Goal: Transaction & Acquisition: Purchase product/service

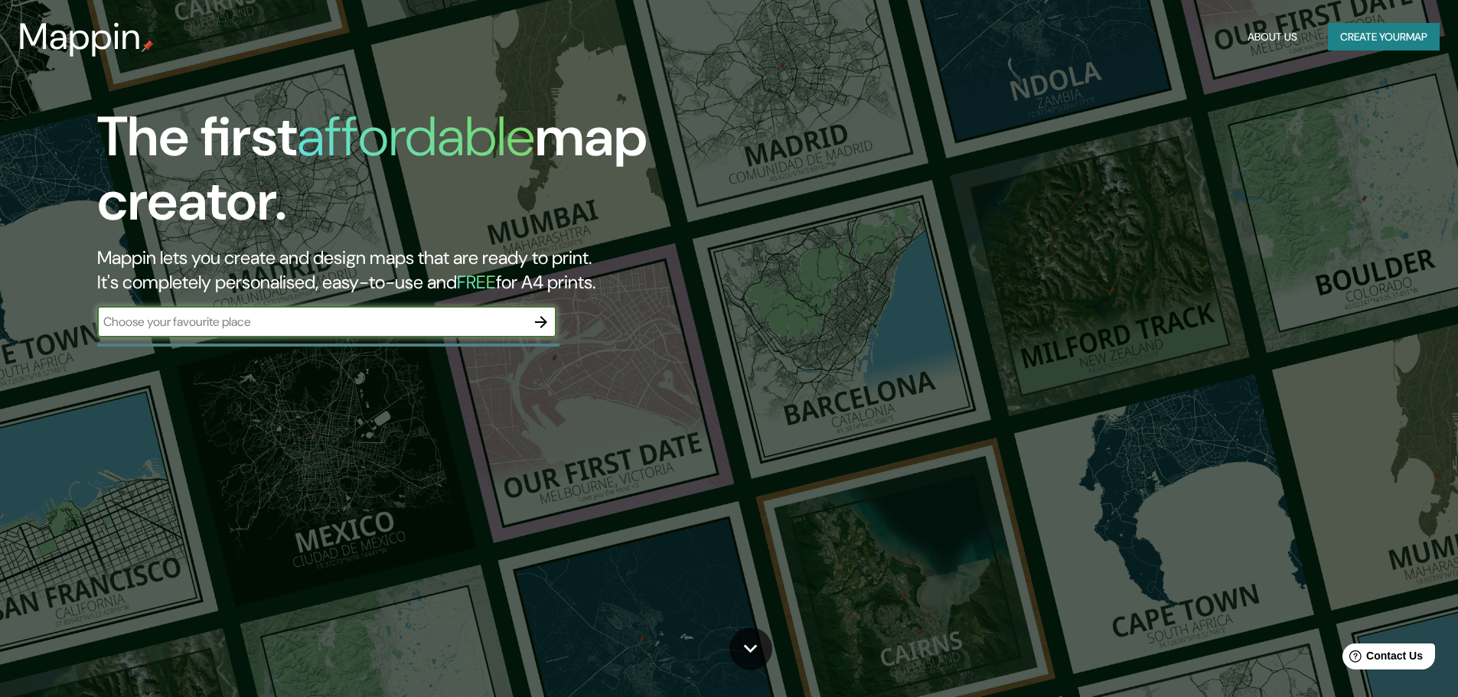
click at [1397, 41] on button "Create your map" at bounding box center [1384, 37] width 112 height 28
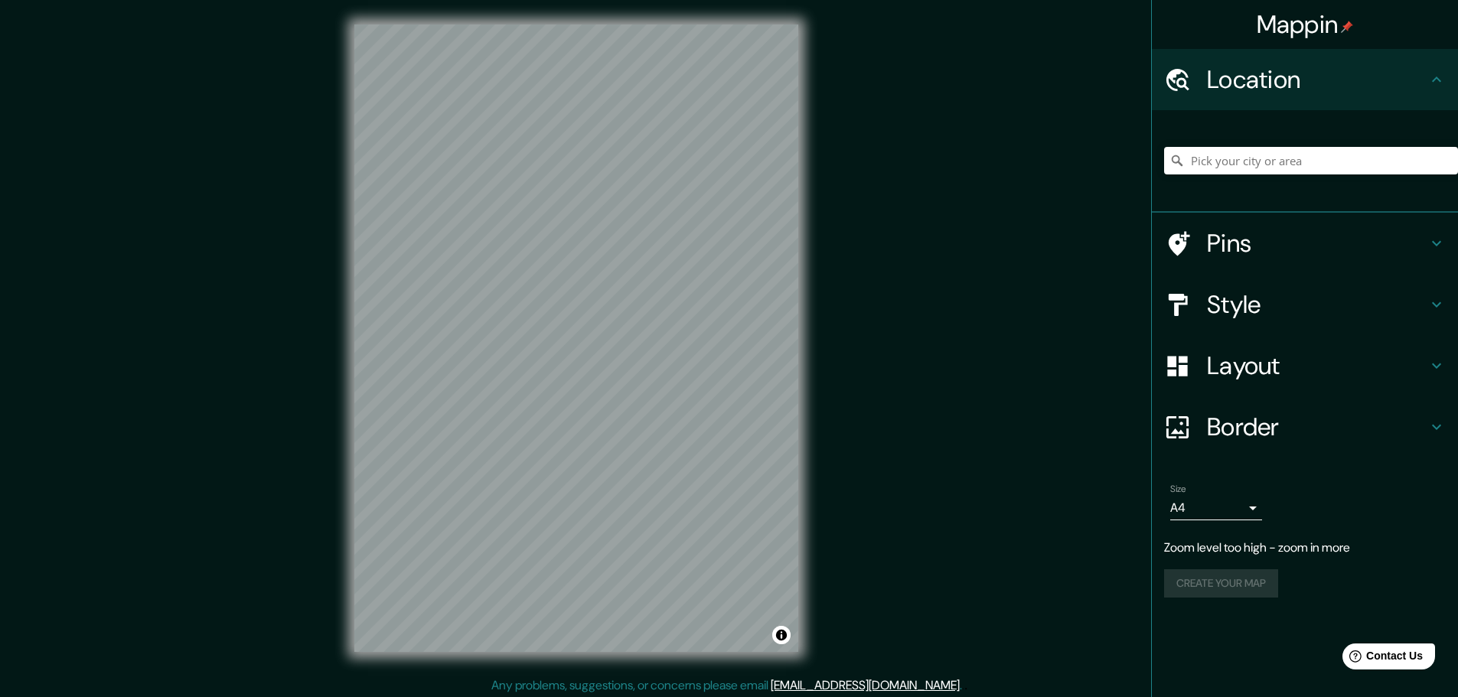
click at [335, 421] on div "© Mapbox © OpenStreetMap Improve this map" at bounding box center [576, 338] width 493 height 677
click at [1355, 101] on div "Location" at bounding box center [1305, 79] width 306 height 61
click at [1393, 80] on h4 "Location" at bounding box center [1317, 79] width 220 height 31
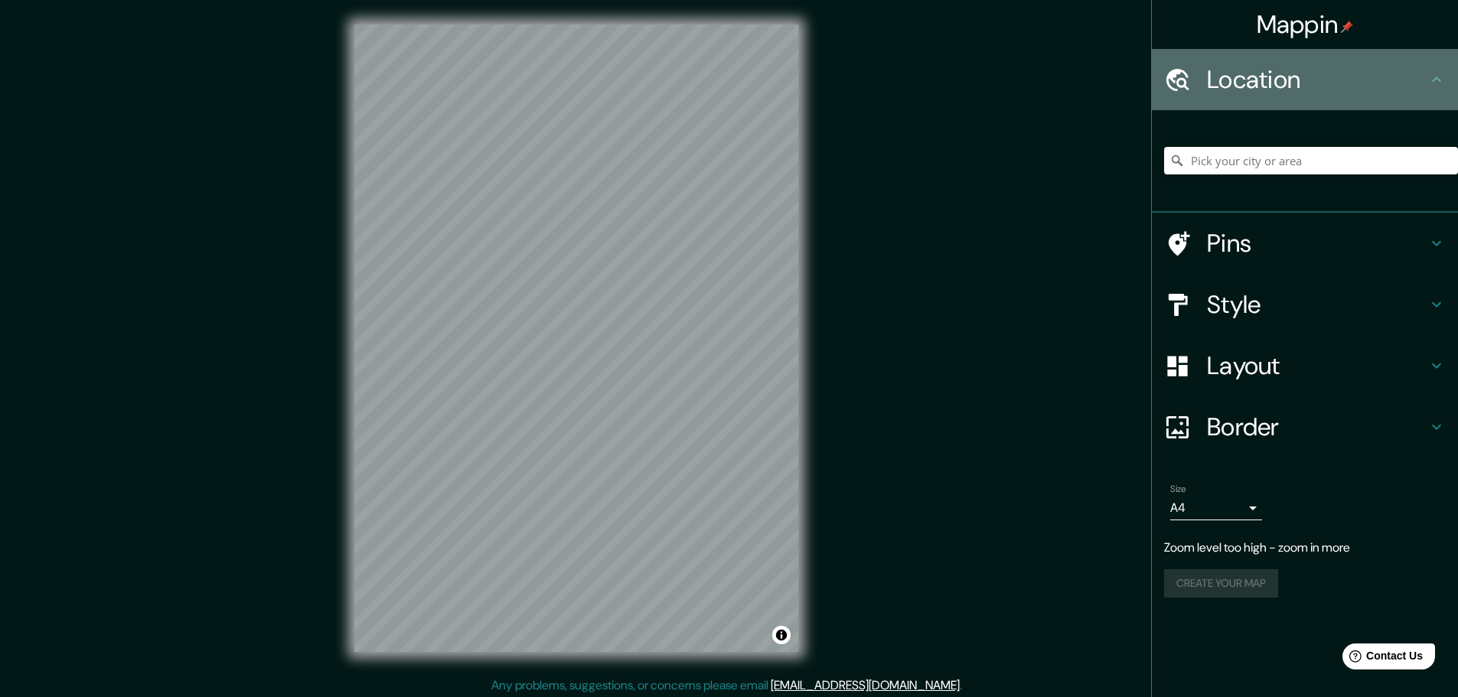
click at [1427, 81] on icon at bounding box center [1436, 79] width 18 height 18
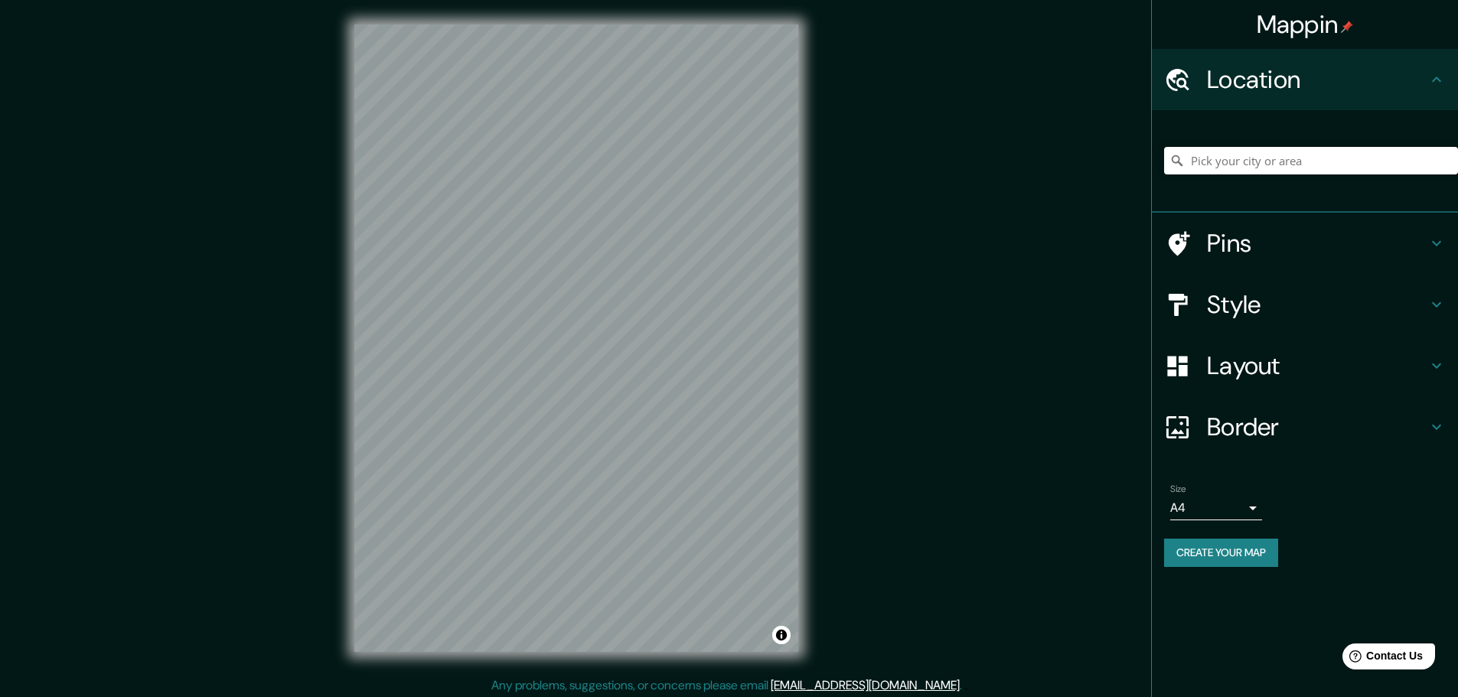
click at [1267, 239] on h4 "Pins" at bounding box center [1317, 243] width 220 height 31
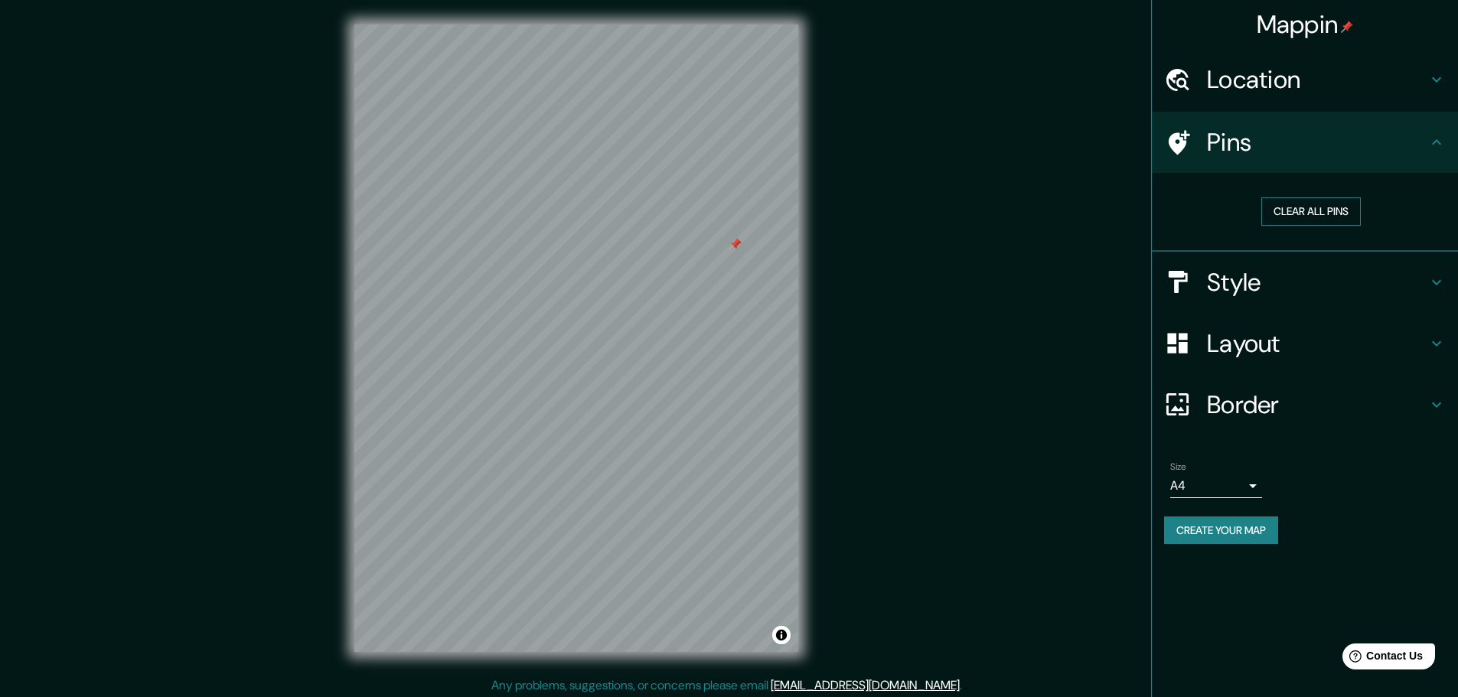
click at [1297, 211] on button "Clear all pins" at bounding box center [1310, 211] width 99 height 28
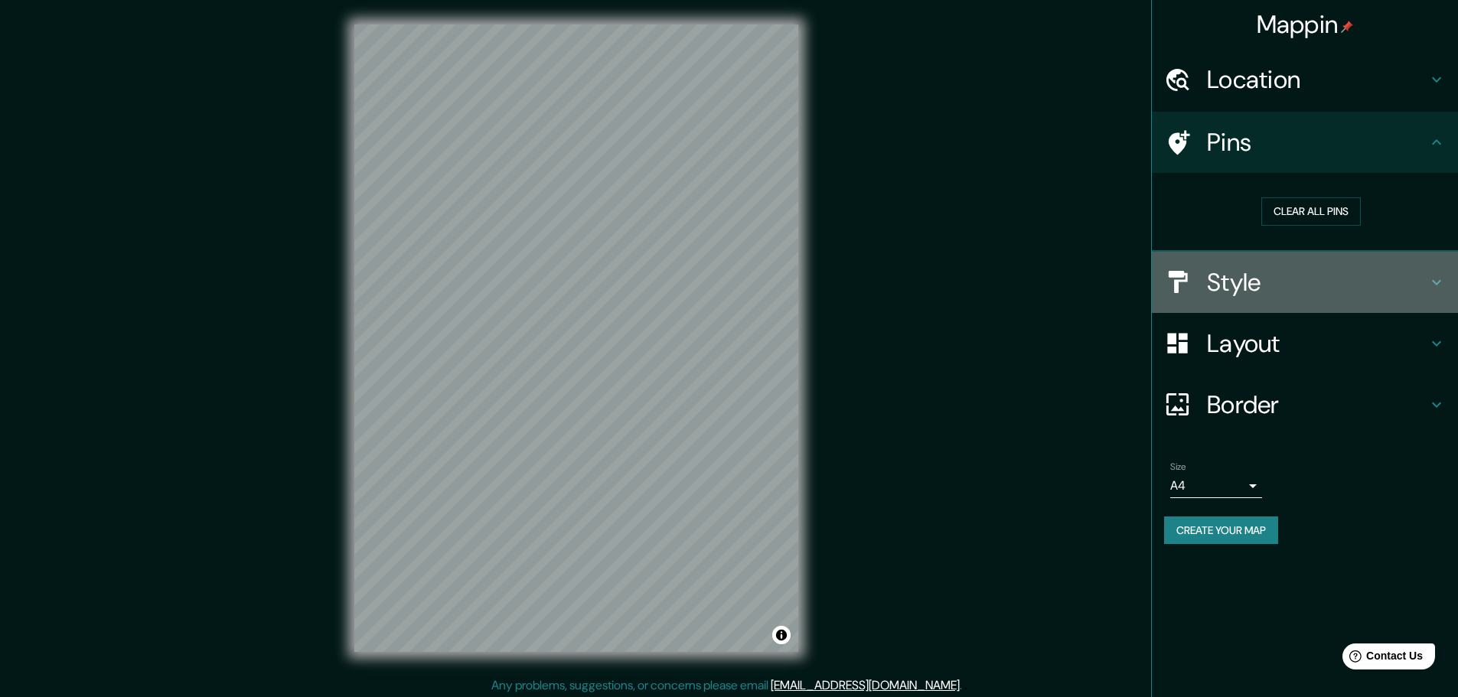
click at [1281, 275] on h4 "Style" at bounding box center [1317, 282] width 220 height 31
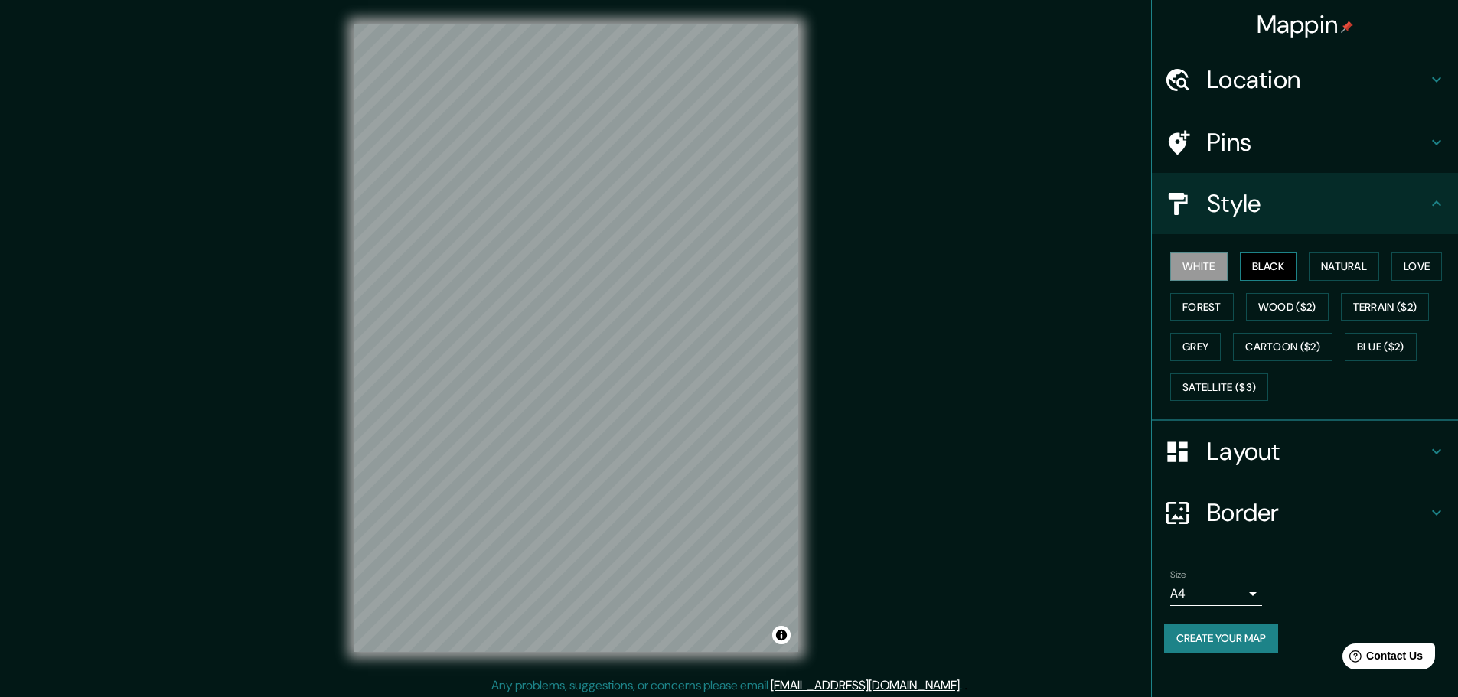
click at [1277, 275] on button "Black" at bounding box center [1268, 267] width 57 height 28
click at [1318, 344] on button "Cartoon ($2)" at bounding box center [1282, 347] width 99 height 28
click at [1274, 265] on button "Black" at bounding box center [1268, 267] width 57 height 28
click at [1225, 463] on h4 "Layout" at bounding box center [1317, 451] width 220 height 31
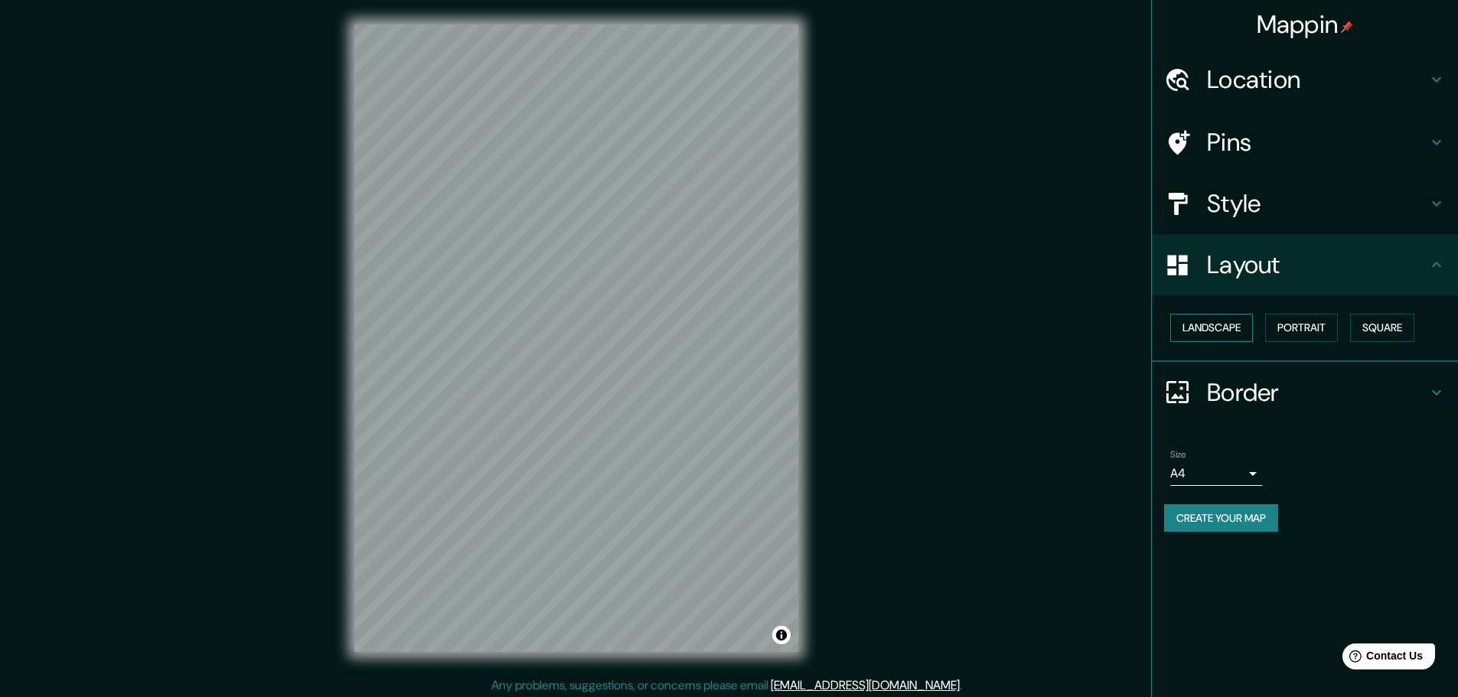
click at [1193, 327] on button "Landscape" at bounding box center [1211, 328] width 83 height 28
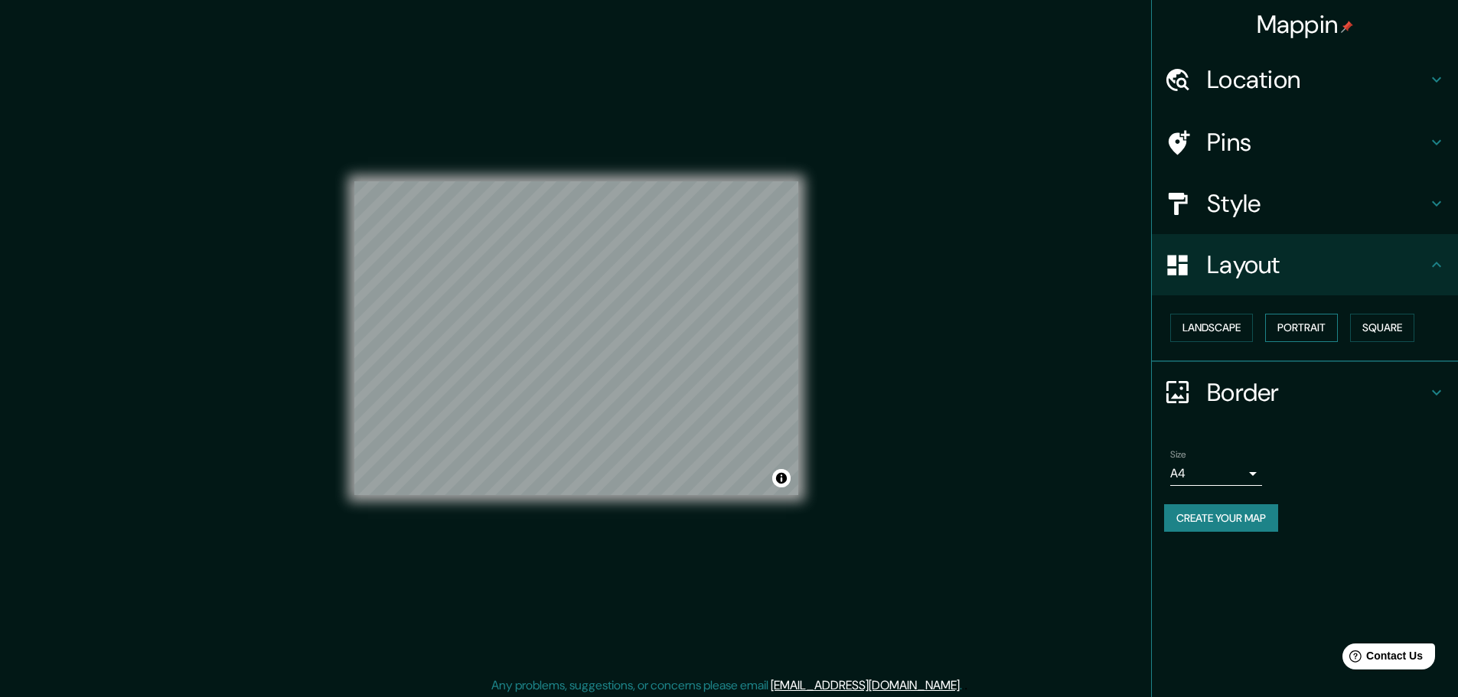
click at [1312, 324] on button "Portrait" at bounding box center [1301, 328] width 73 height 28
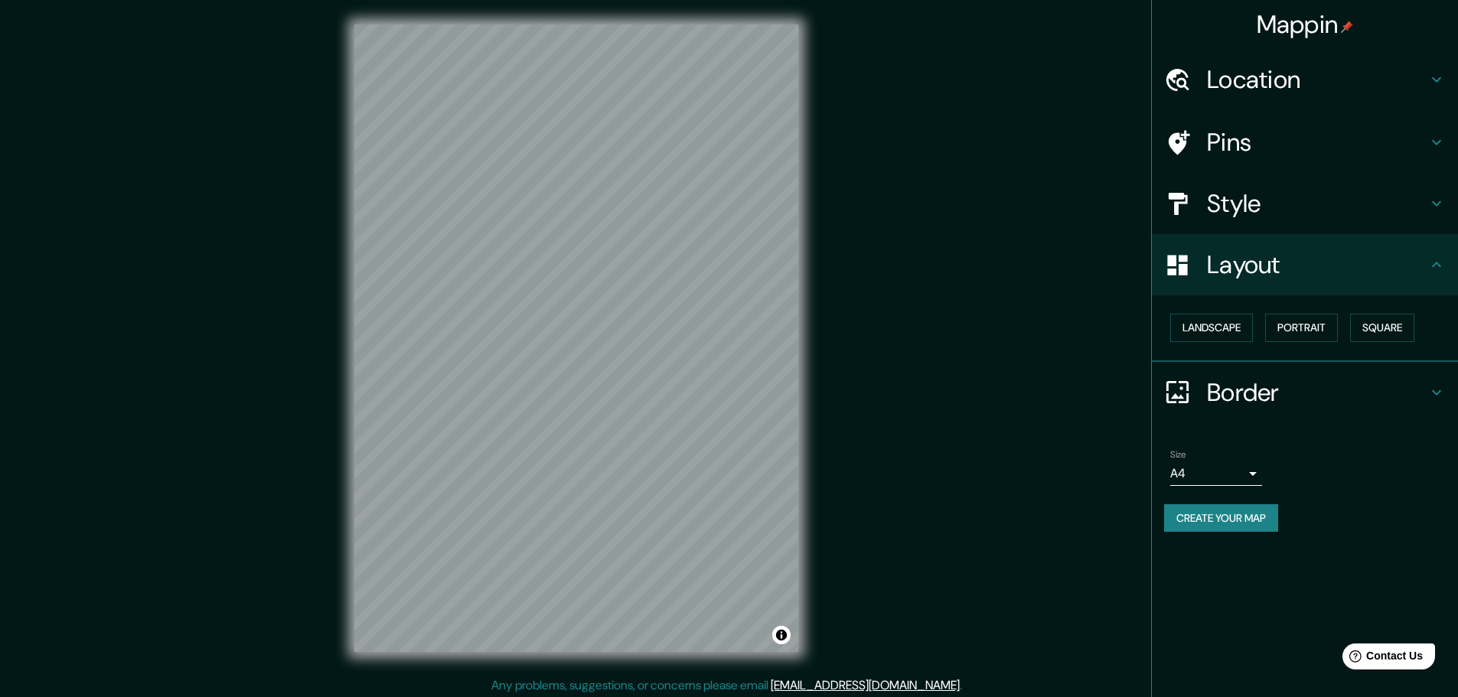
click at [1325, 32] on h4 "Mappin" at bounding box center [1305, 24] width 97 height 31
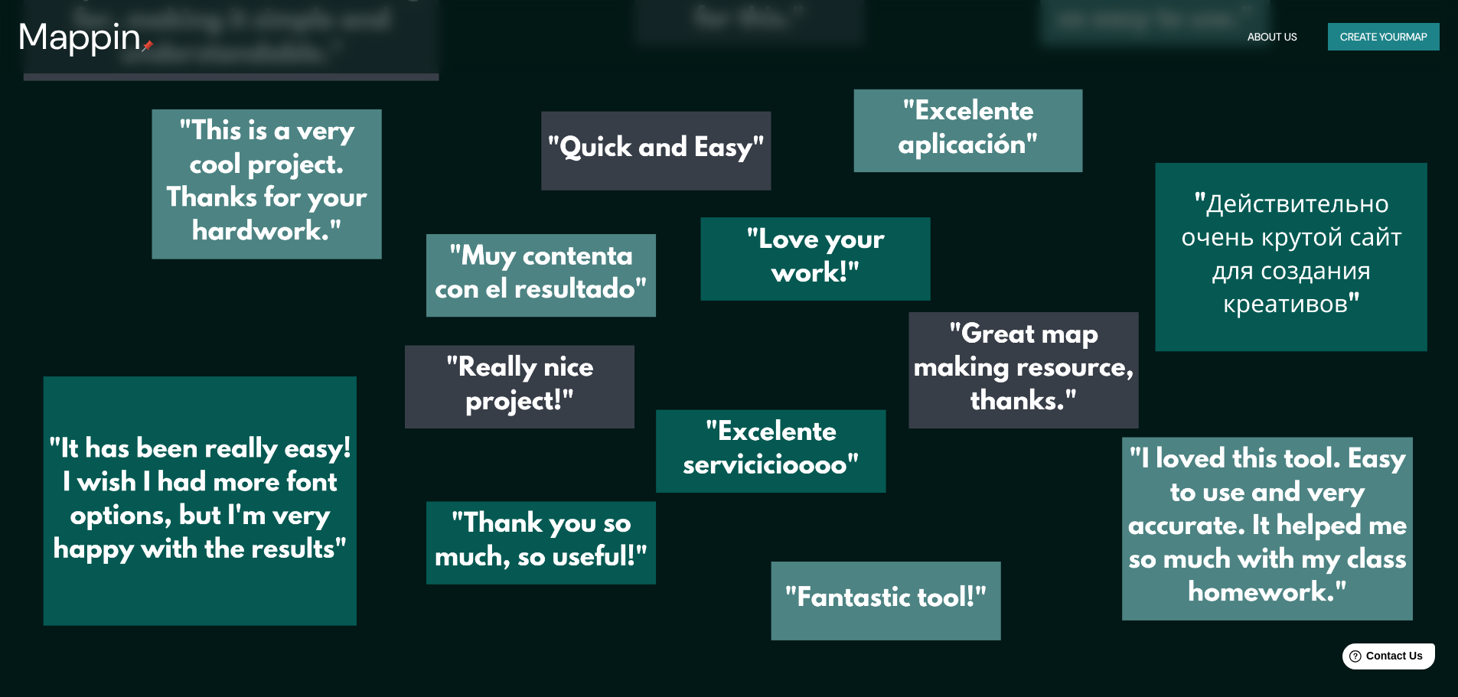
scroll to position [2572, 0]
